Goal: Browse casually

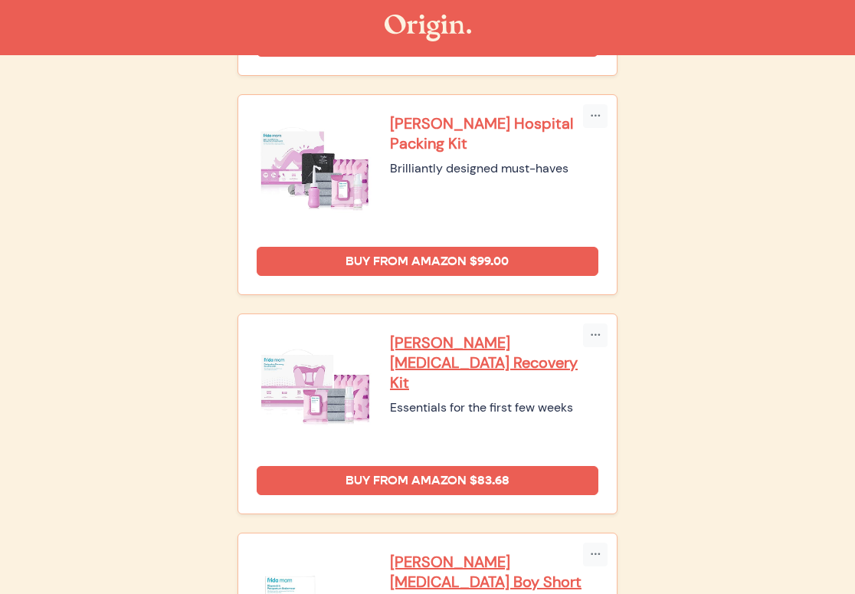
scroll to position [603, 0]
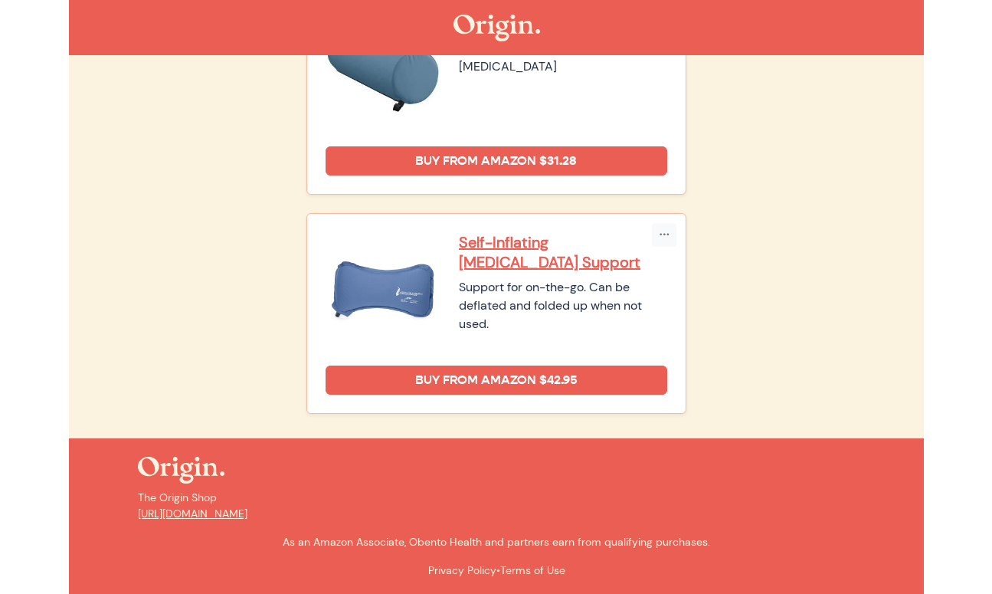
scroll to position [1123, 0]
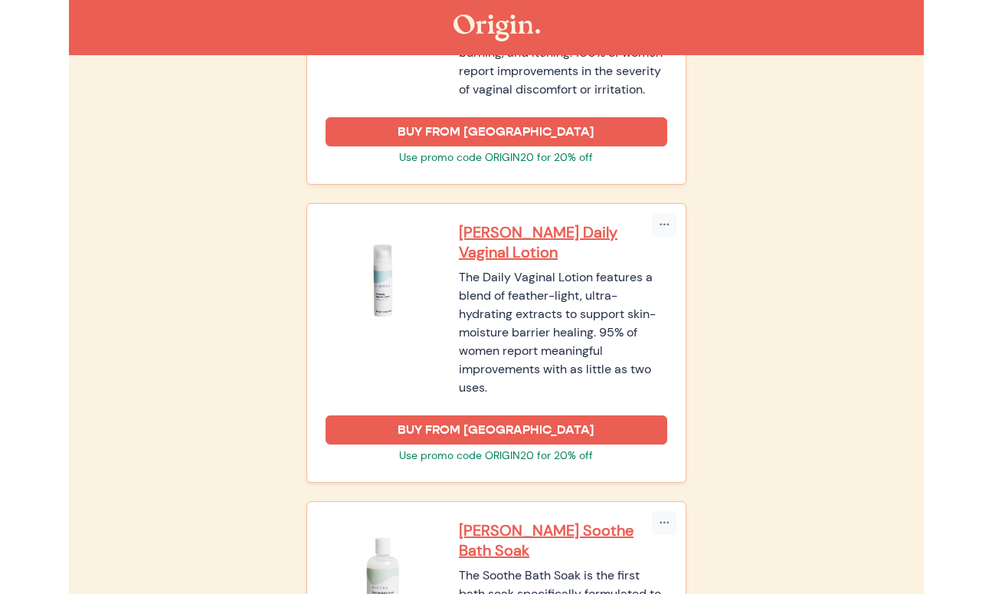
scroll to position [1556, 0]
